Goal: Task Accomplishment & Management: Complete application form

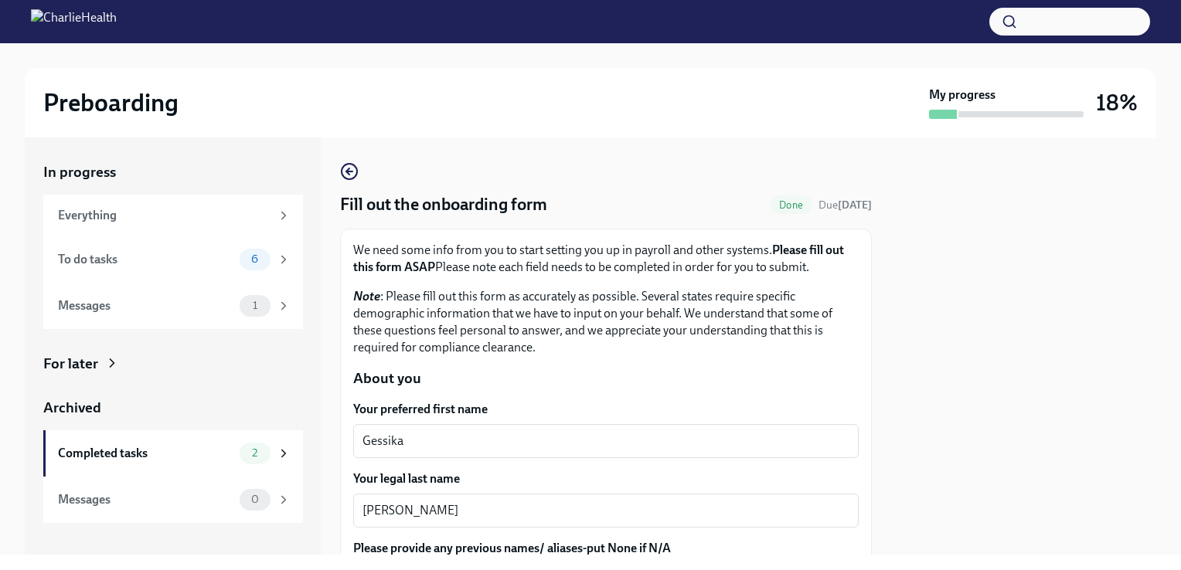
scroll to position [360, 0]
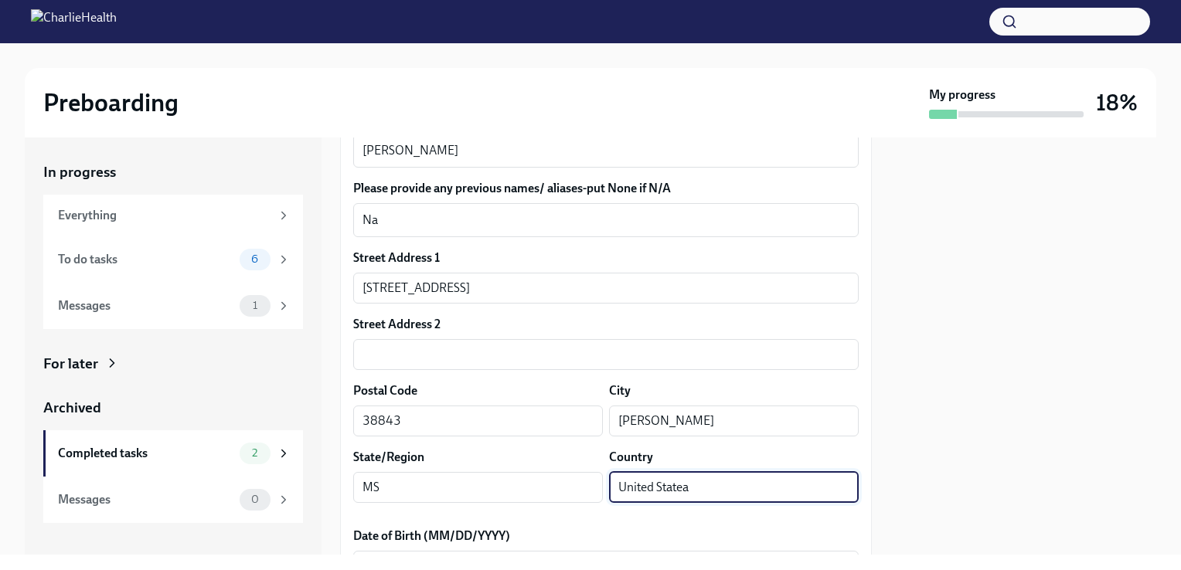
click at [708, 485] on input "United Statea" at bounding box center [734, 487] width 250 height 31
type input "[GEOGRAPHIC_DATA]"
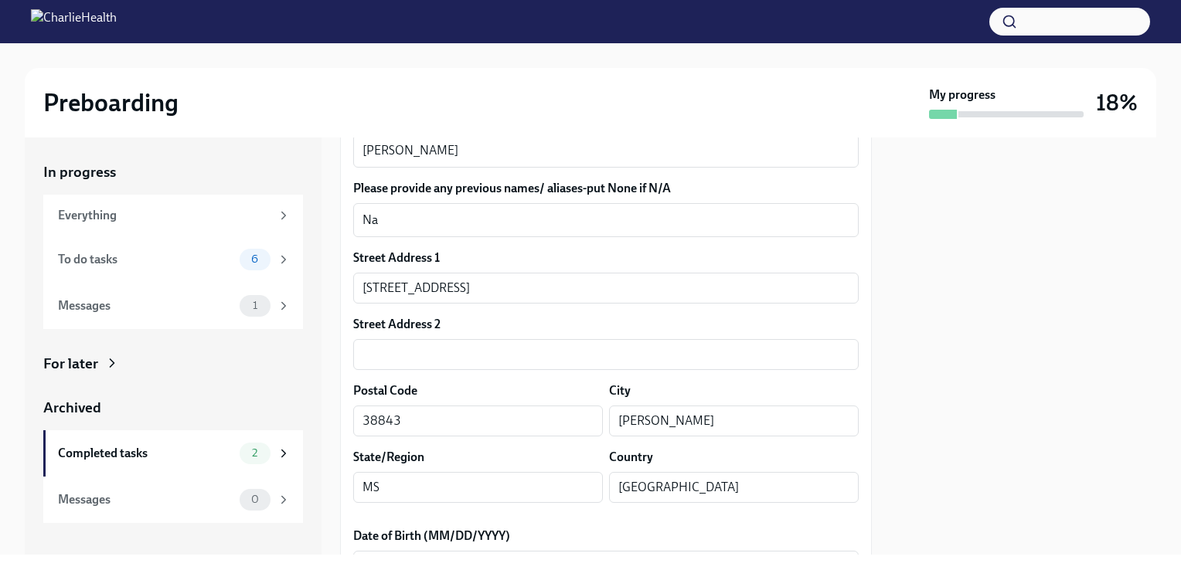
click at [1038, 438] on div at bounding box center [1023, 346] width 266 height 417
drag, startPoint x: 994, startPoint y: 369, endPoint x: 980, endPoint y: 419, distance: 52.1
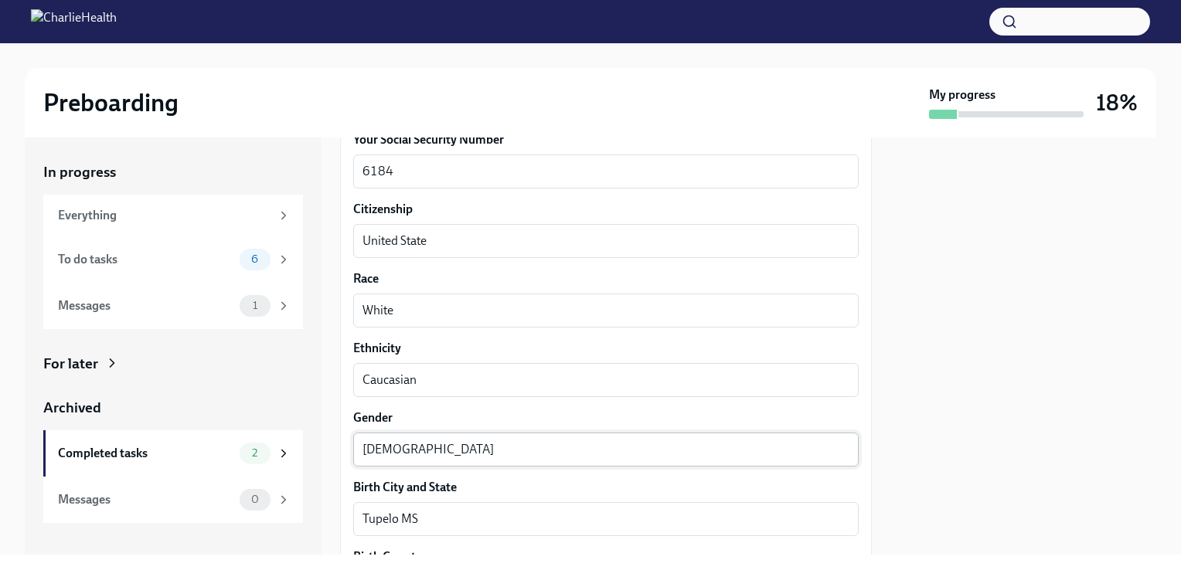
drag, startPoint x: 495, startPoint y: 321, endPoint x: 495, endPoint y: 402, distance: 81.2
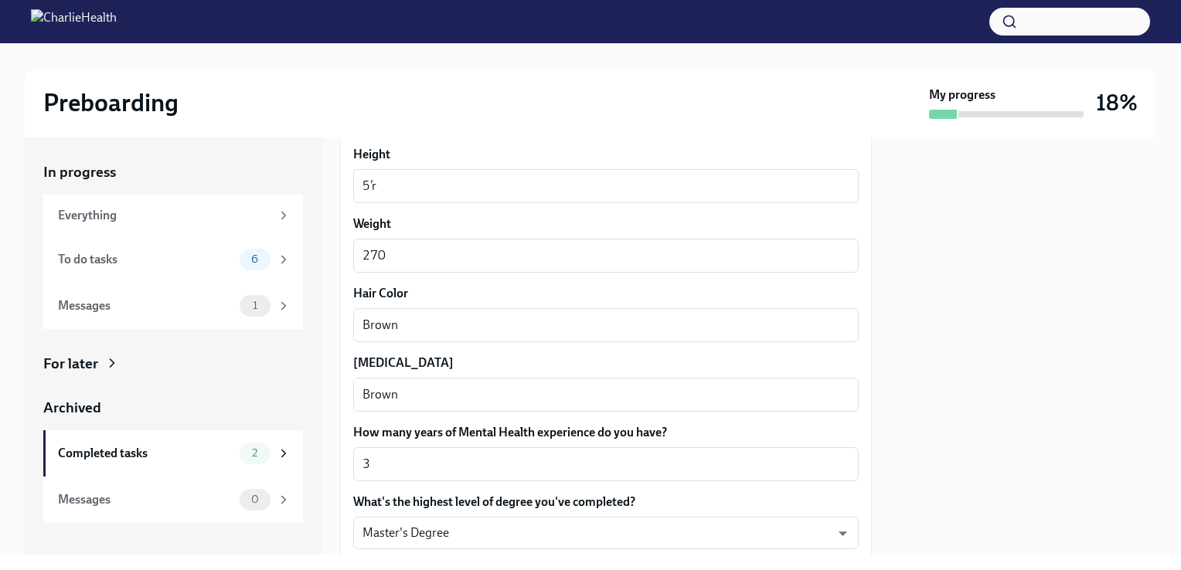
drag, startPoint x: 532, startPoint y: 342, endPoint x: 529, endPoint y: 406, distance: 64.2
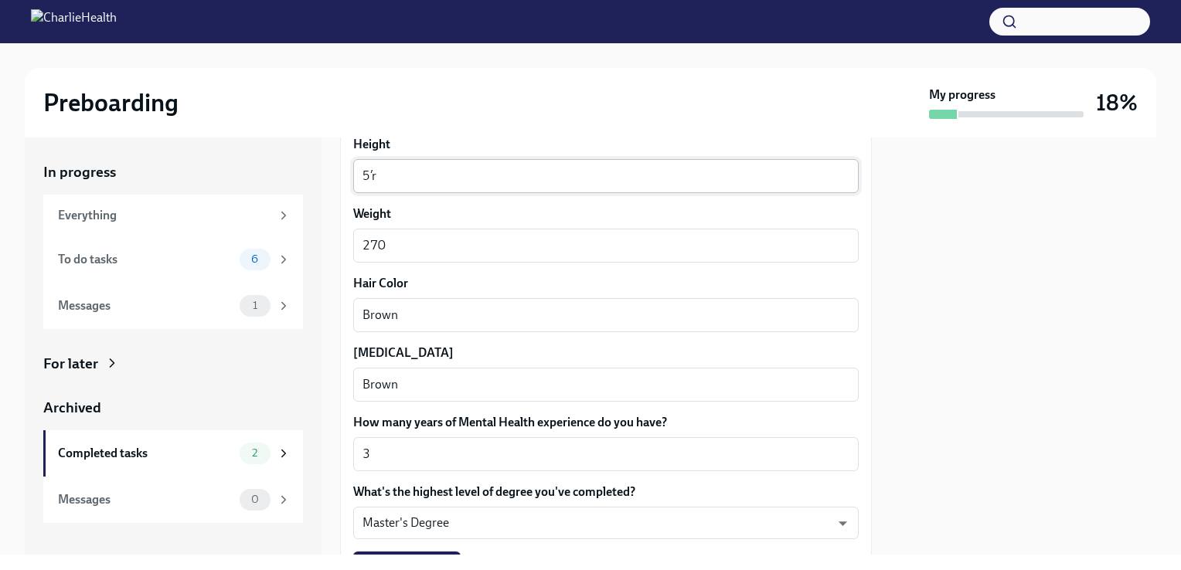
click at [408, 182] on textarea "5’r" at bounding box center [606, 176] width 487 height 19
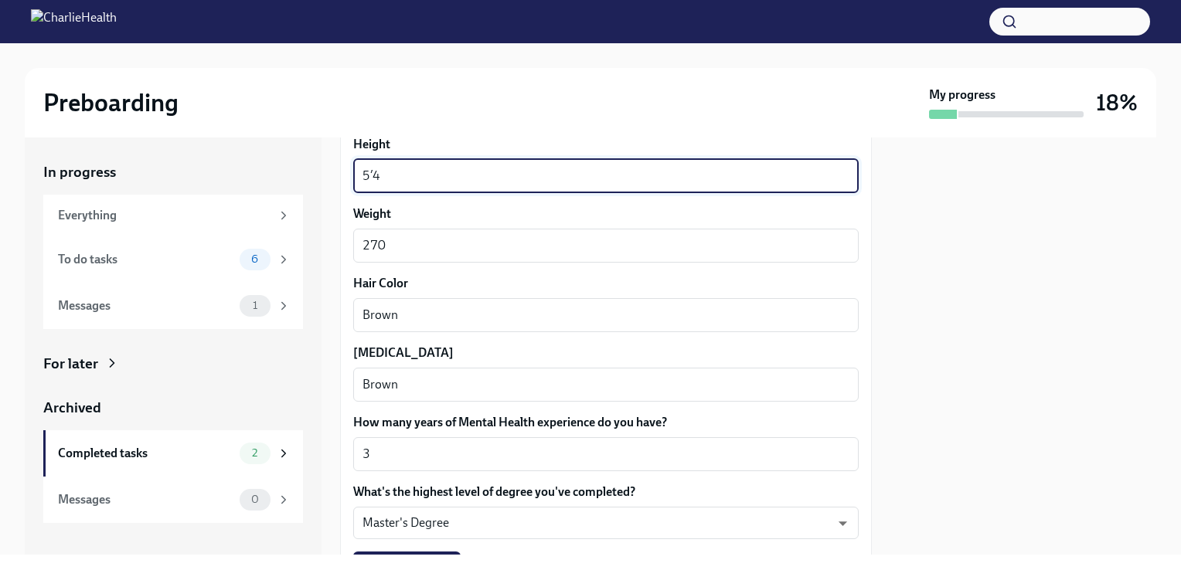
type textarea "5’4"
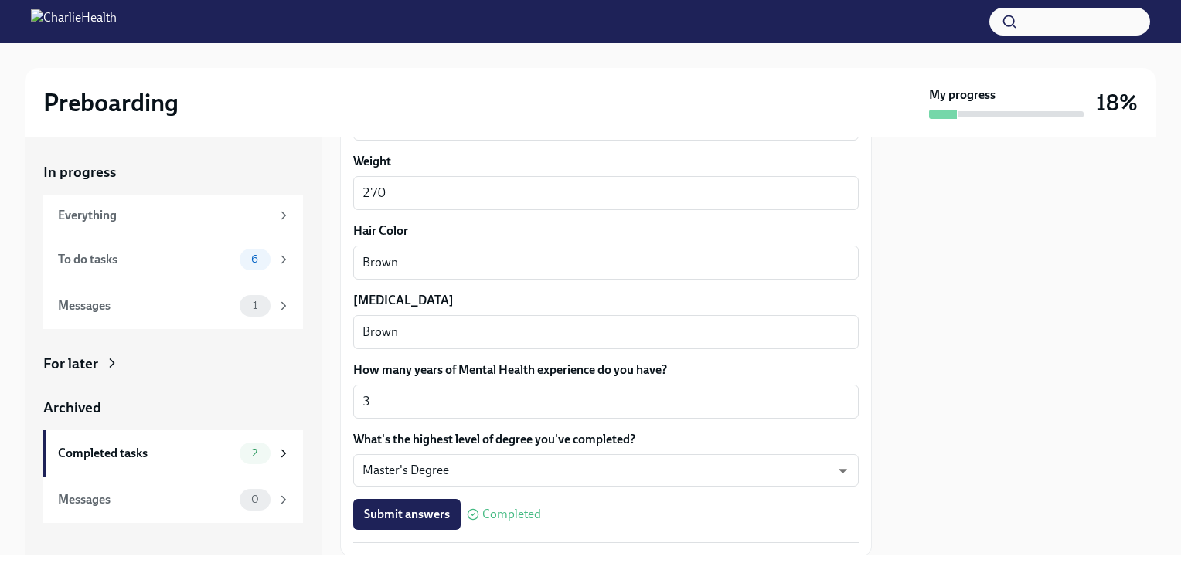
scroll to position [1460, 0]
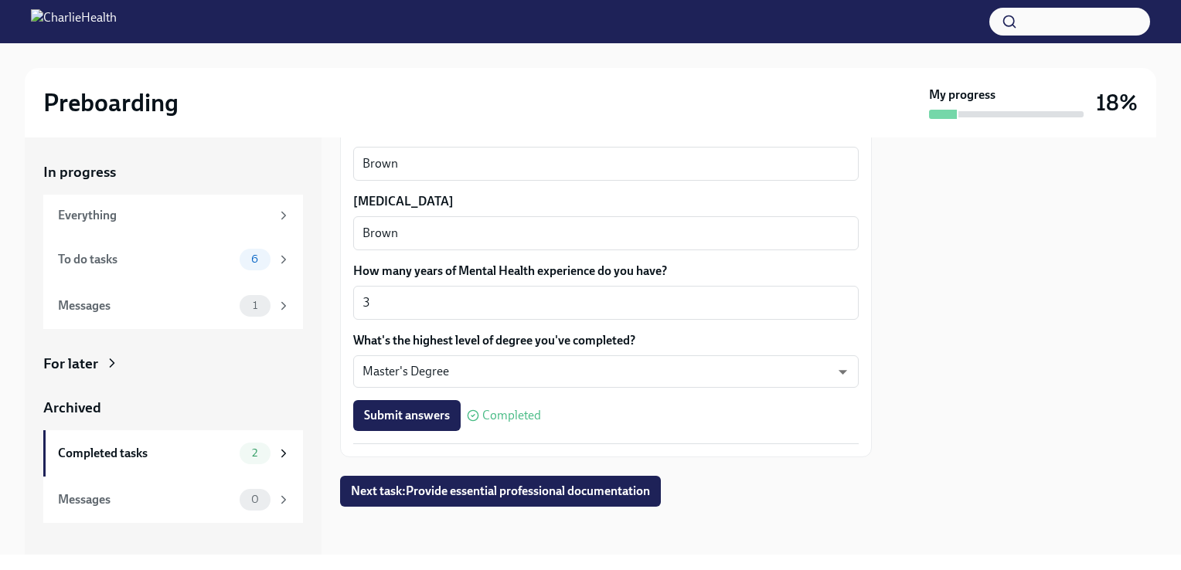
drag, startPoint x: 491, startPoint y: 201, endPoint x: 477, endPoint y: 291, distance: 90.7
click at [420, 492] on span "Next task : Provide essential professional documentation" at bounding box center [500, 491] width 299 height 15
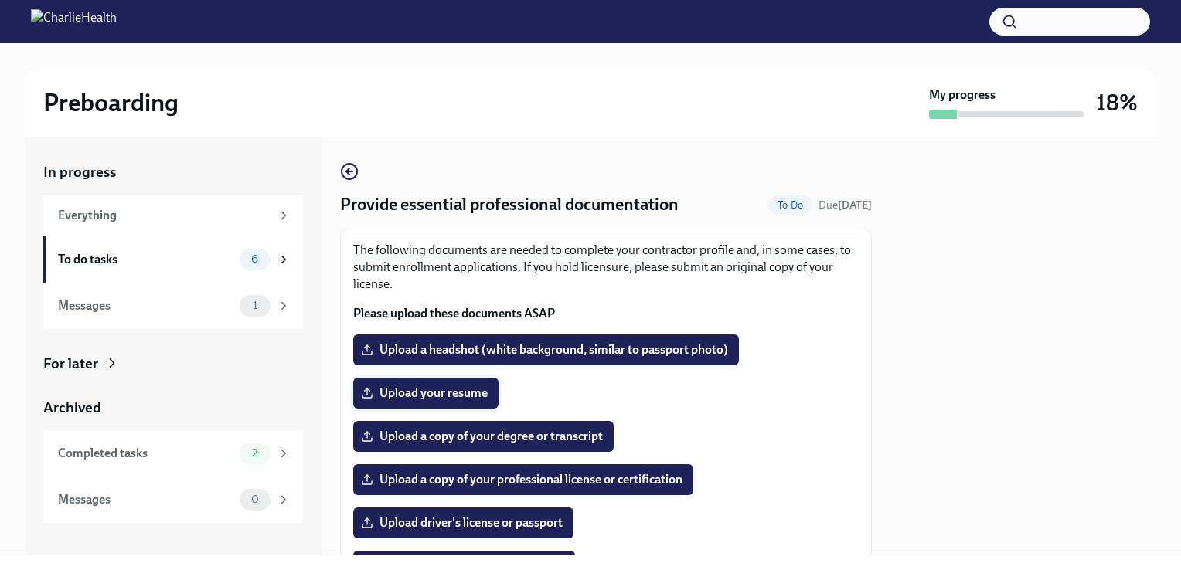
click at [440, 399] on span "Upload your resume" at bounding box center [426, 393] width 124 height 15
click at [0, 0] on input "Upload your resume" at bounding box center [0, 0] width 0 height 0
click at [448, 392] on span "Upload your resume" at bounding box center [426, 393] width 124 height 15
click at [0, 0] on input "Upload your resume" at bounding box center [0, 0] width 0 height 0
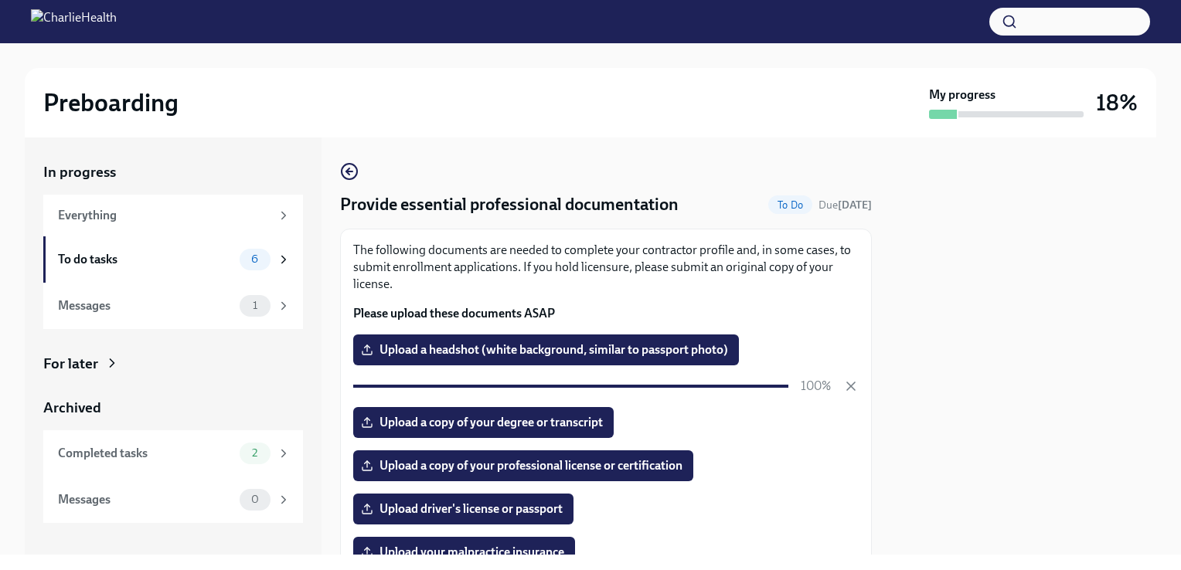
click at [1018, 413] on div at bounding box center [1023, 346] width 266 height 417
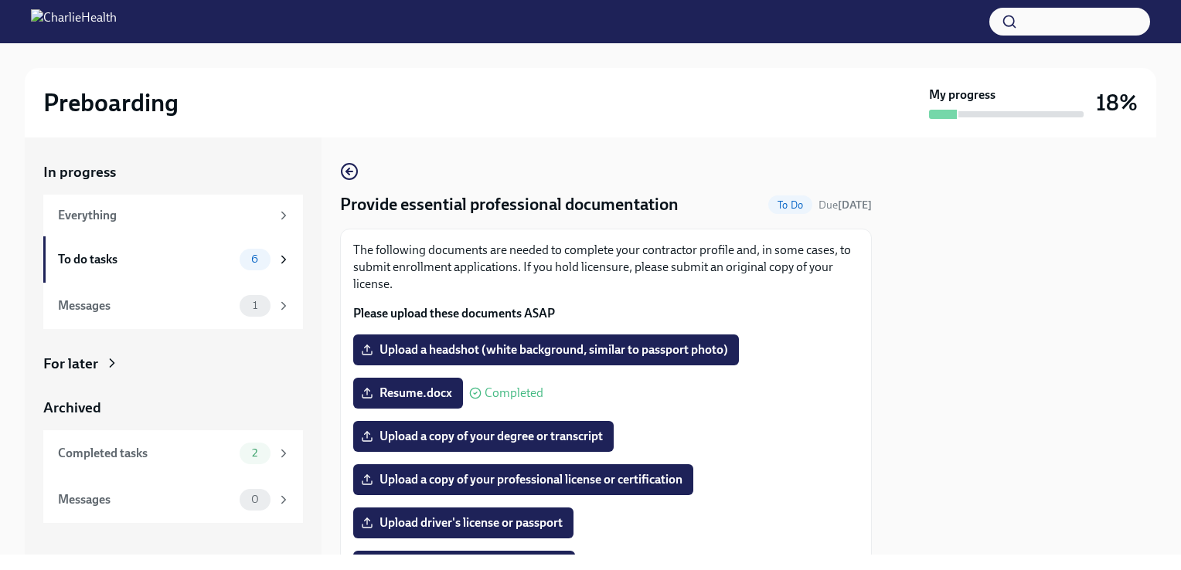
click at [1061, 253] on div at bounding box center [1023, 346] width 266 height 417
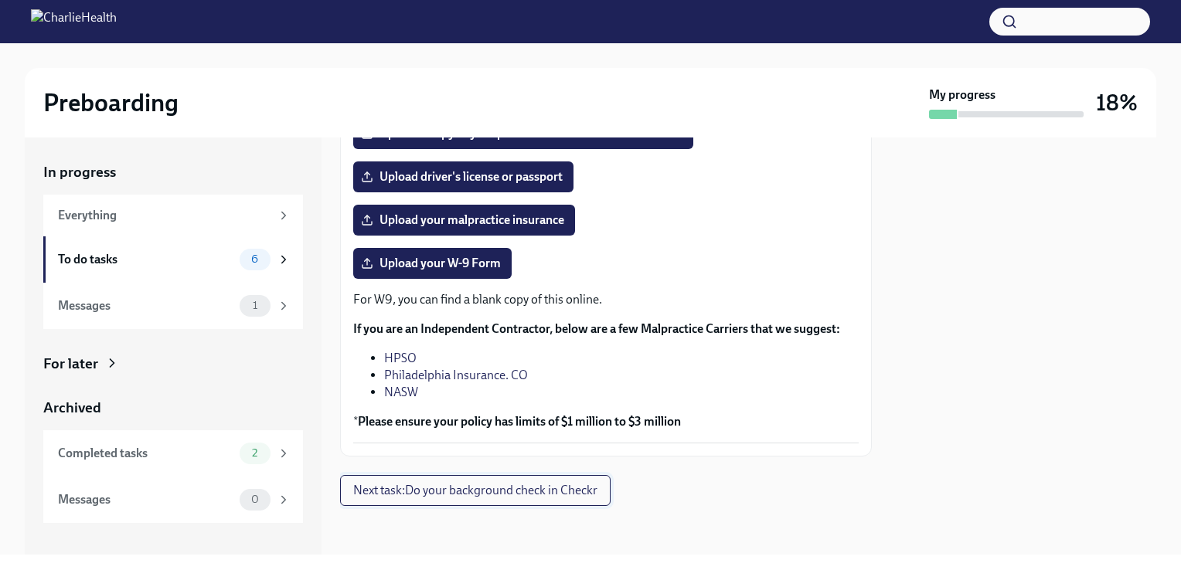
click at [448, 496] on span "Next task : Do your background check in Checkr" at bounding box center [475, 490] width 244 height 15
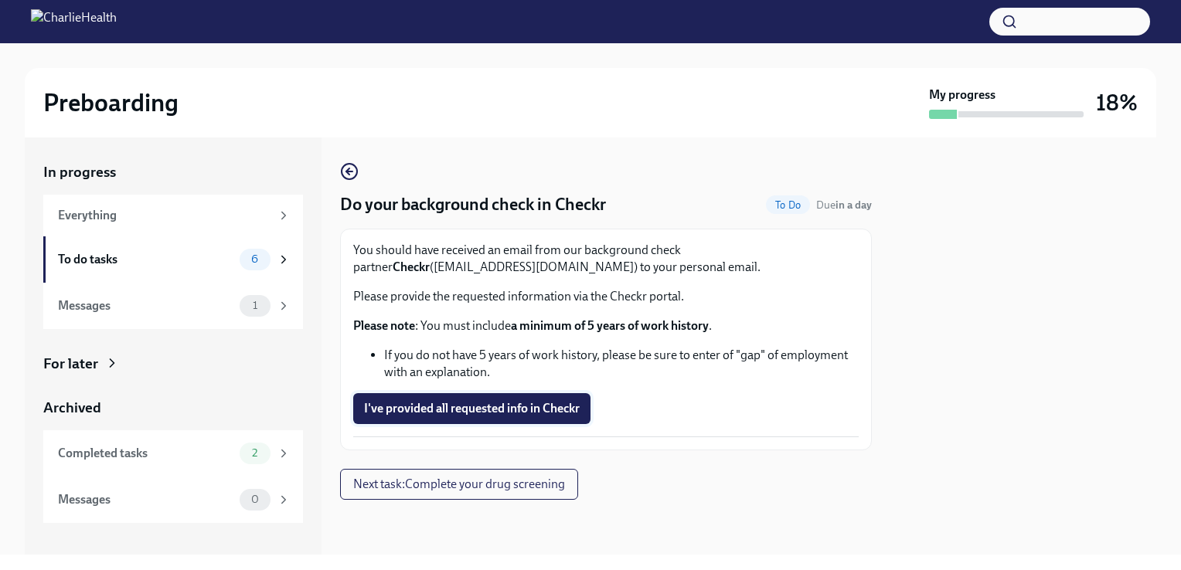
click at [479, 407] on span "I've provided all requested info in Checkr" at bounding box center [472, 408] width 216 height 15
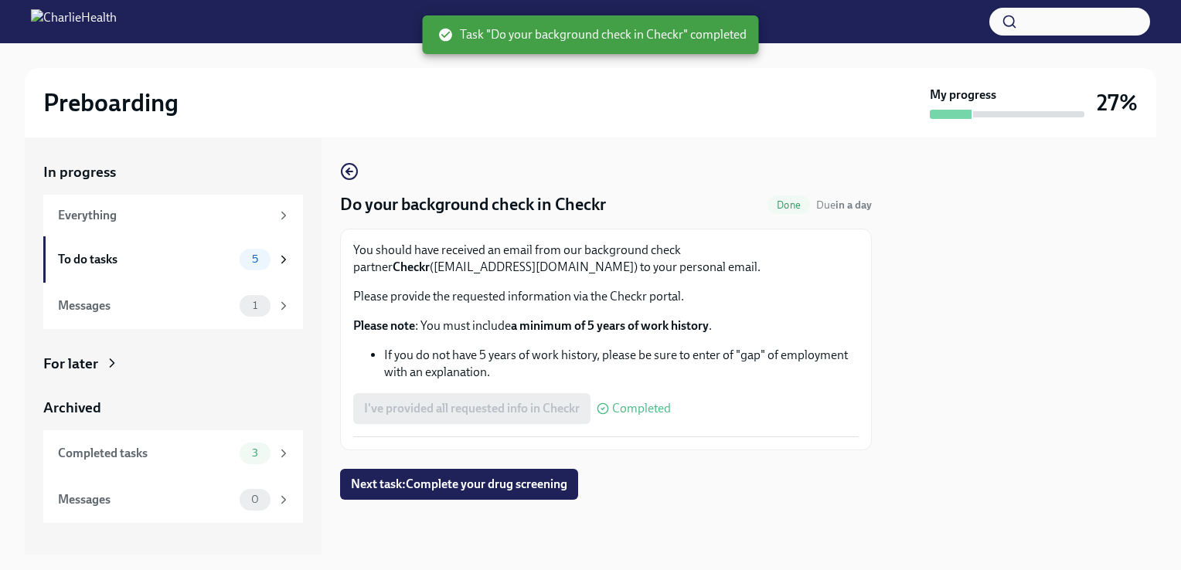
click at [470, 495] on button "Next task : Complete your drug screening" at bounding box center [459, 484] width 238 height 31
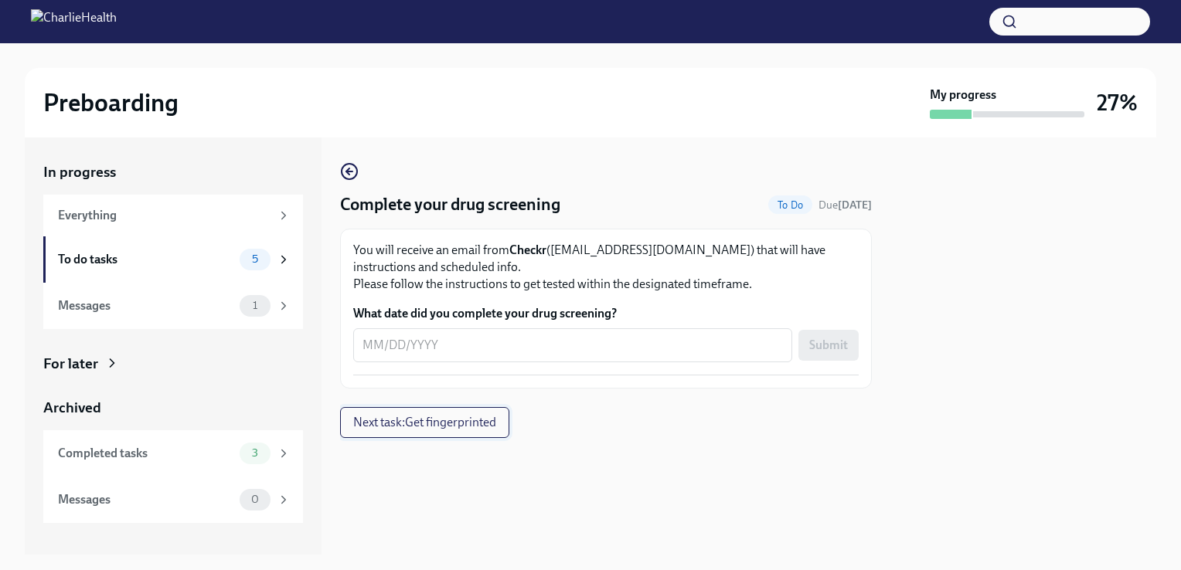
click at [496, 417] on span "Next task : Get fingerprinted" at bounding box center [424, 422] width 143 height 15
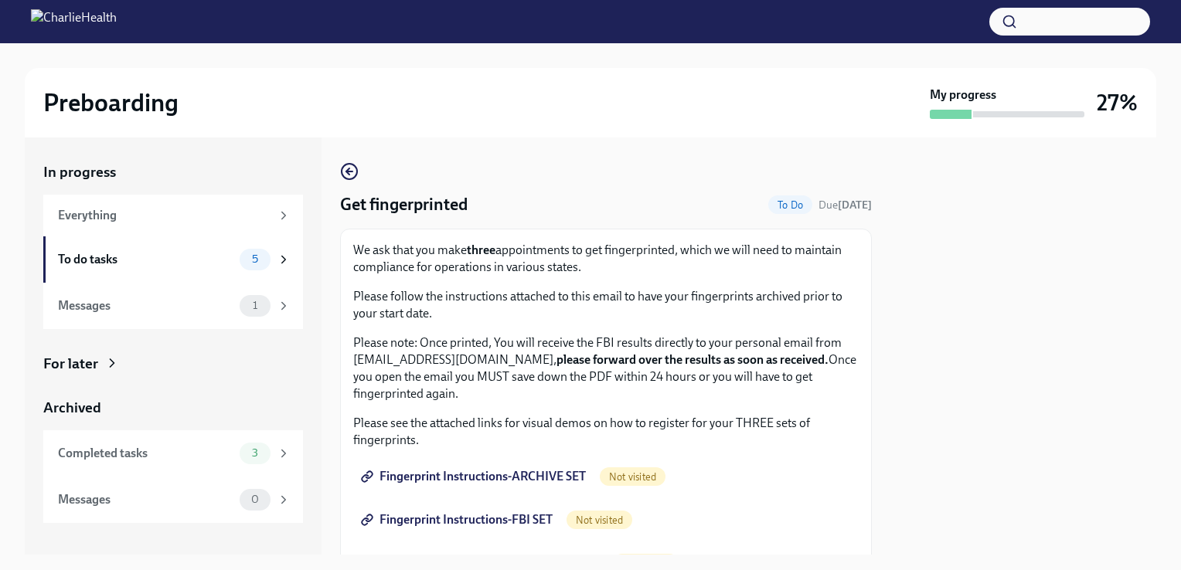
click at [512, 475] on span "Fingerprint Instructions-ARCHIVE SET" at bounding box center [475, 476] width 222 height 15
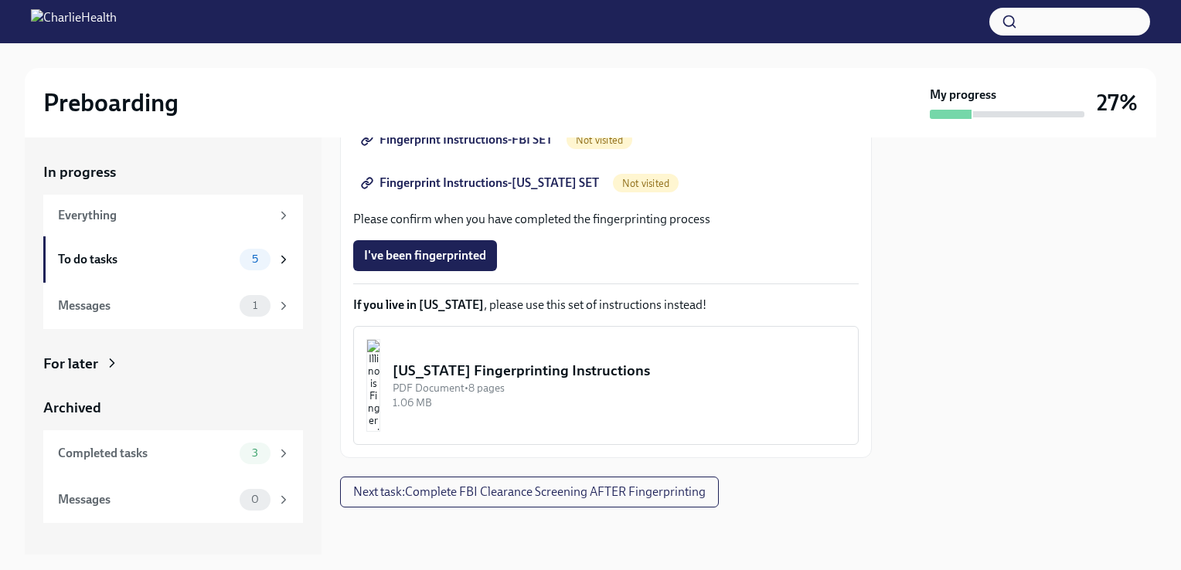
scroll to position [381, 0]
